Goal: Transaction & Acquisition: Register for event/course

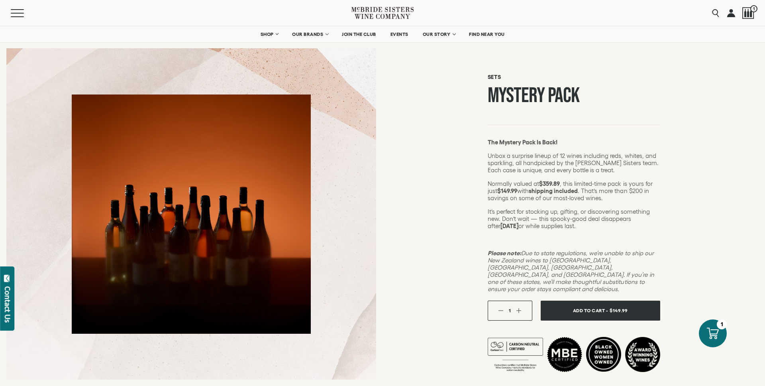
scroll to position [34, 0]
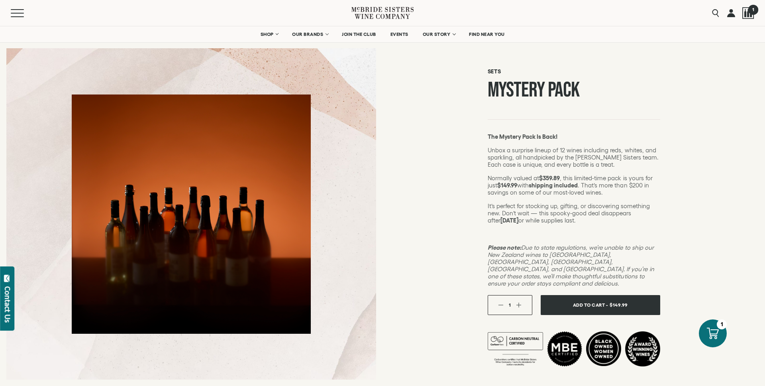
click at [748, 14] on div at bounding box center [748, 13] width 12 height 12
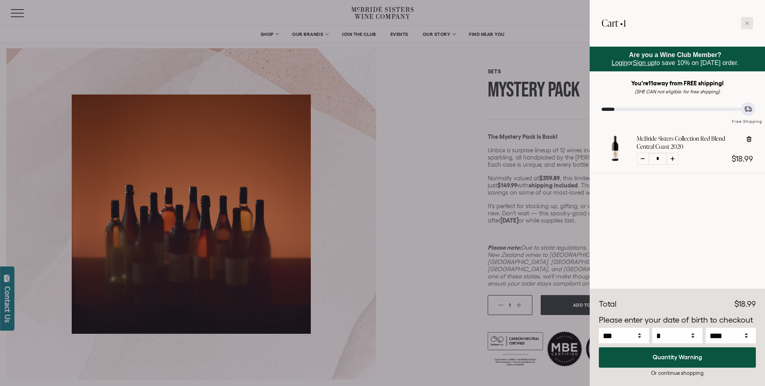
click at [748, 23] on icon at bounding box center [747, 23] width 4 height 4
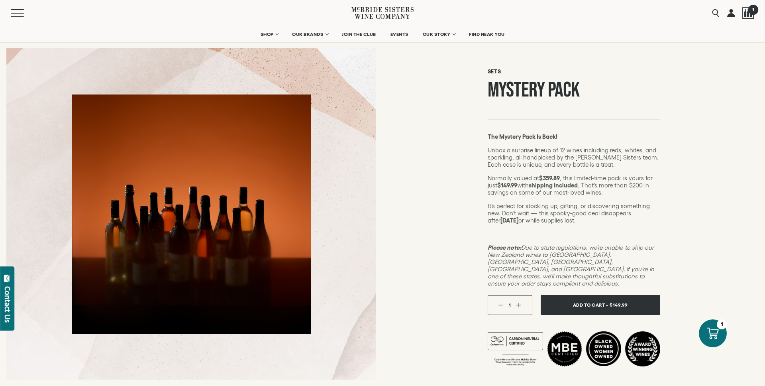
click at [746, 16] on div at bounding box center [748, 13] width 12 height 12
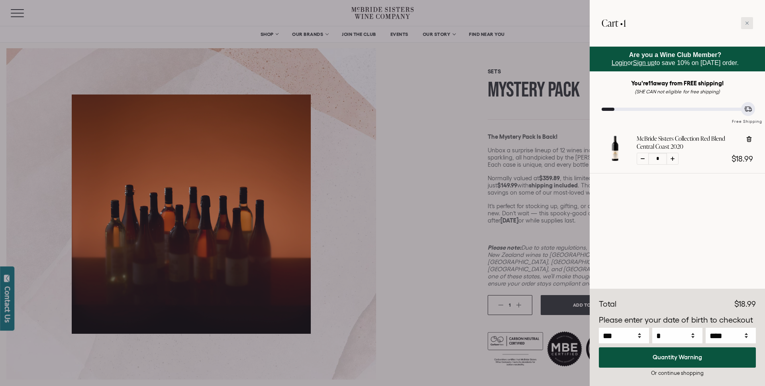
click at [745, 24] on icon at bounding box center [746, 23] width 3 height 3
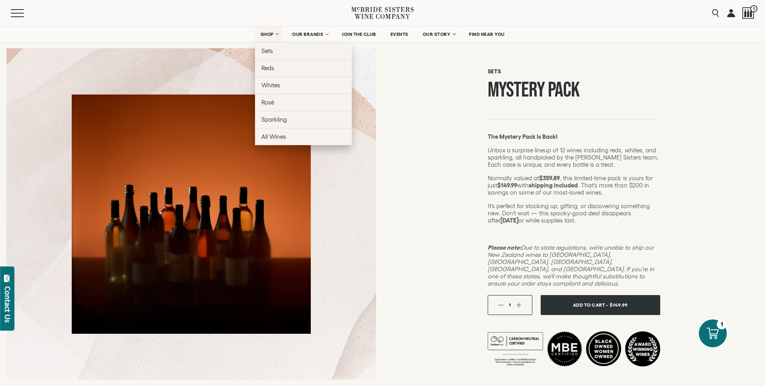
click at [274, 35] on link "SHOP" at bounding box center [269, 34] width 28 height 16
select select "****"
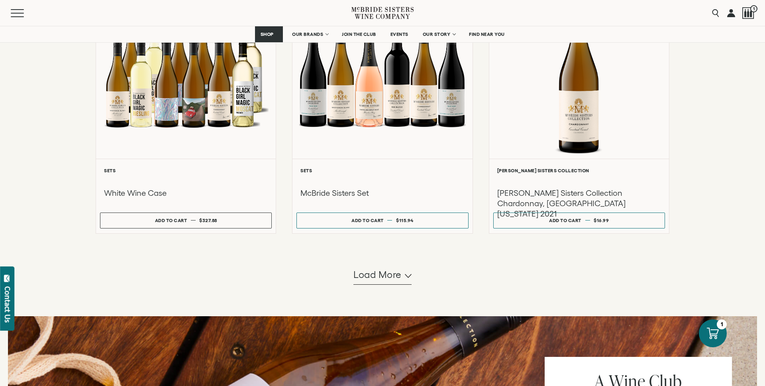
scroll to position [735, 0]
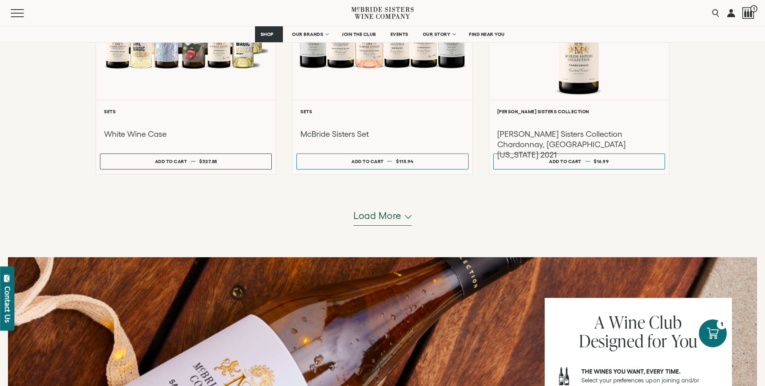
click at [388, 217] on span "Load more" at bounding box center [377, 216] width 48 height 14
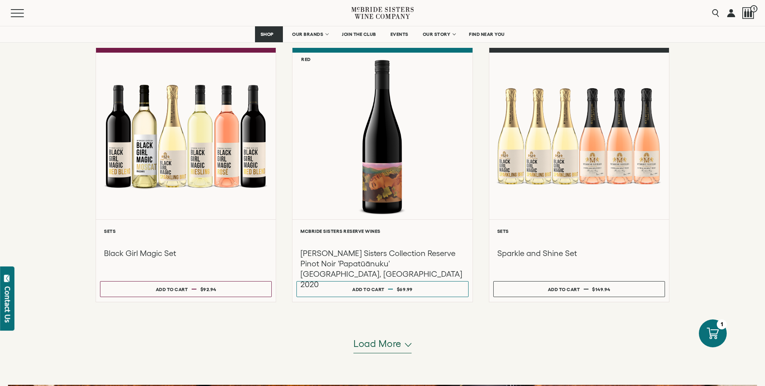
scroll to position [1408, 0]
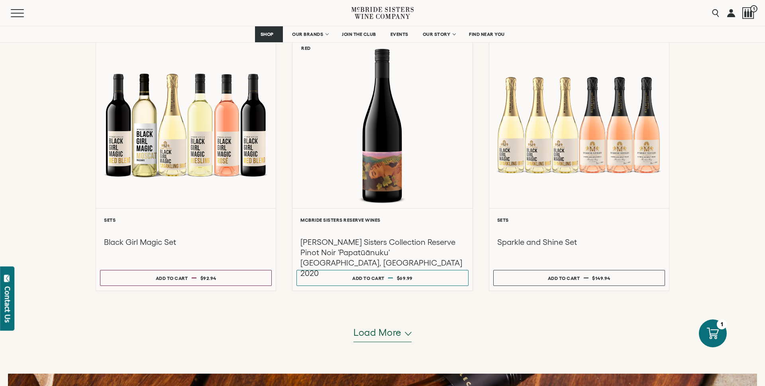
click at [400, 335] on span "Load more" at bounding box center [377, 332] width 48 height 14
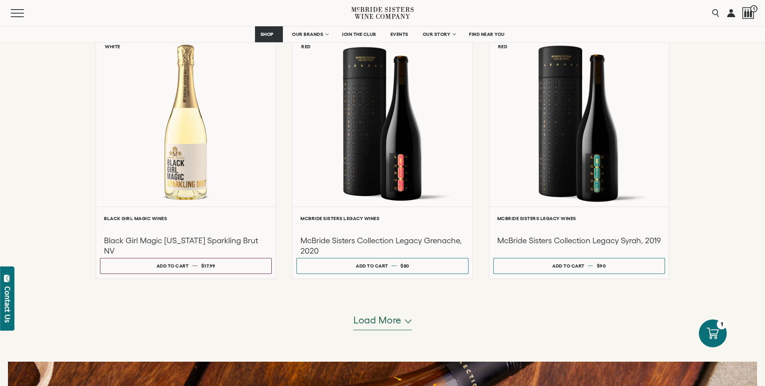
scroll to position [2218, 0]
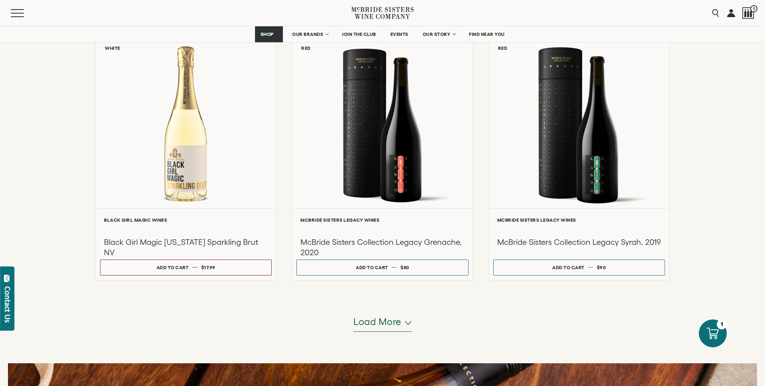
click at [395, 325] on span "Load more" at bounding box center [377, 322] width 48 height 14
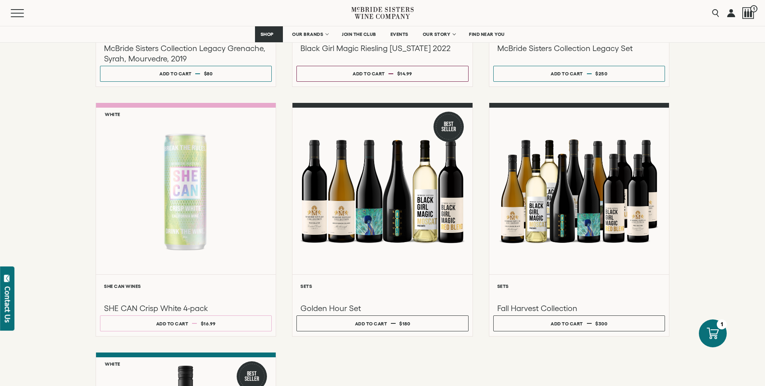
scroll to position [2669, 0]
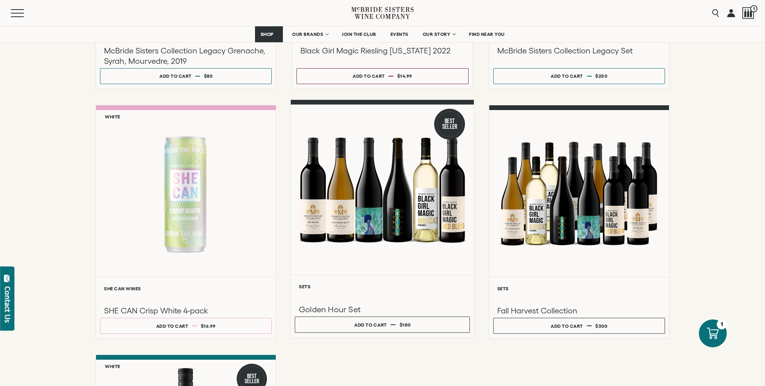
click at [406, 209] on div at bounding box center [382, 189] width 183 height 170
select select "****"
click at [406, 209] on div at bounding box center [382, 189] width 183 height 170
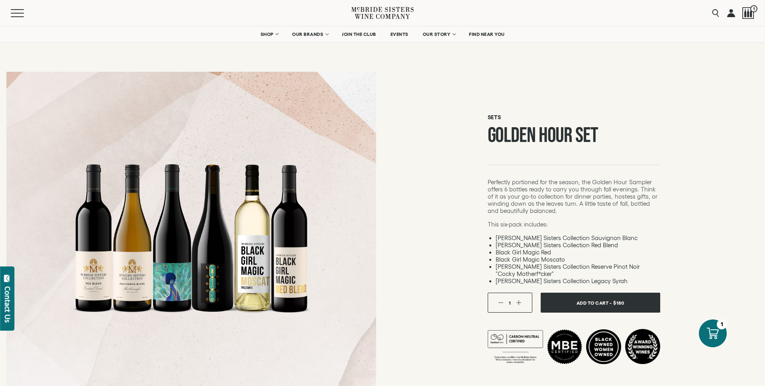
select select "****"
click at [403, 36] on span "EVENTS" at bounding box center [399, 34] width 18 height 6
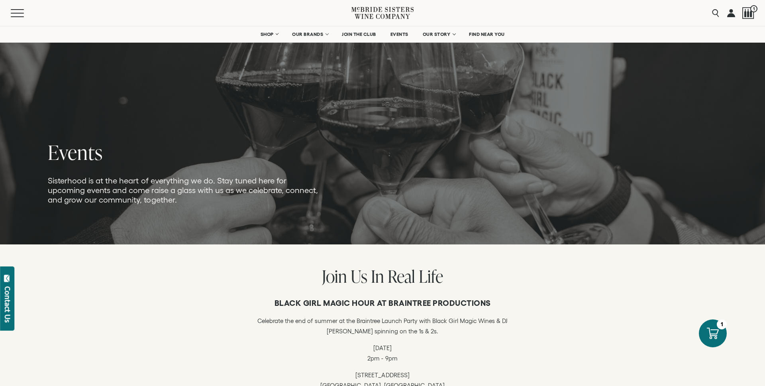
select select "****"
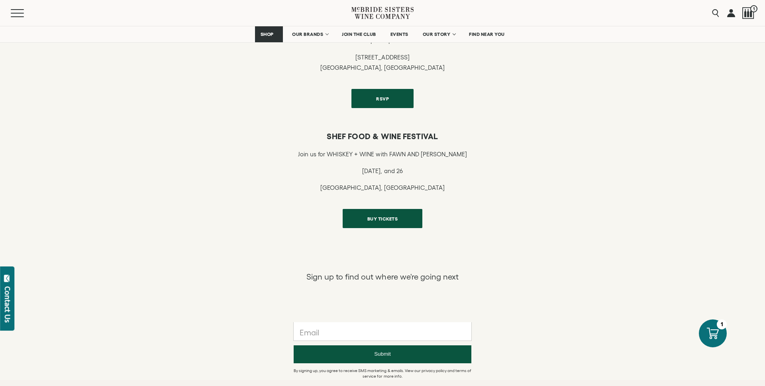
scroll to position [310, 0]
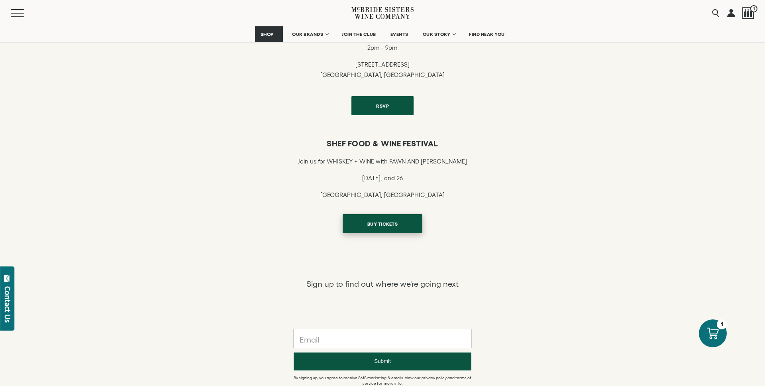
click at [396, 227] on span "BUY TICKETS" at bounding box center [382, 224] width 59 height 16
